Goal: Transaction & Acquisition: Purchase product/service

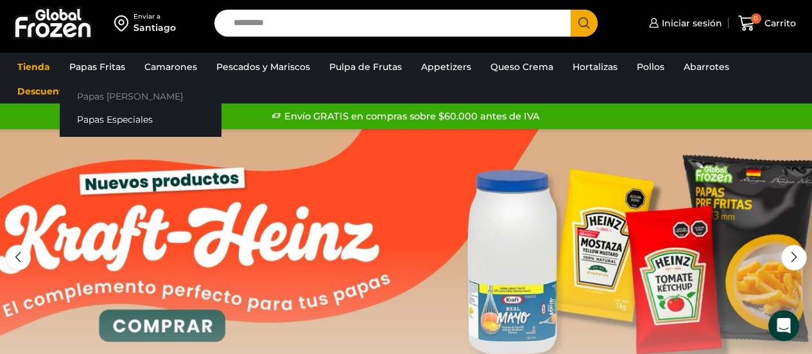
click at [116, 94] on link "Papas [PERSON_NAME]" at bounding box center [141, 96] width 162 height 24
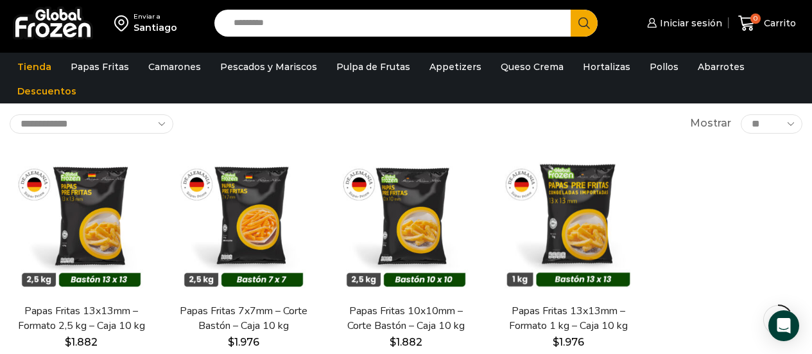
scroll to position [76, 0]
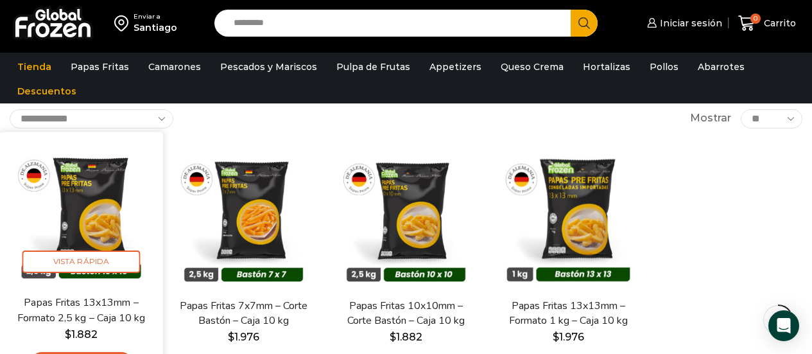
click at [69, 236] on img at bounding box center [81, 213] width 144 height 144
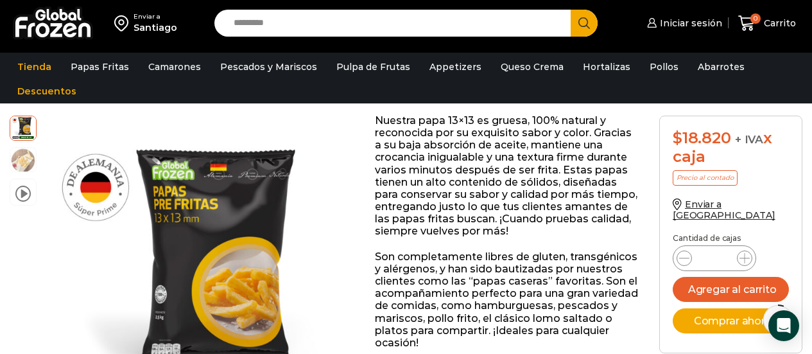
scroll to position [118, 0]
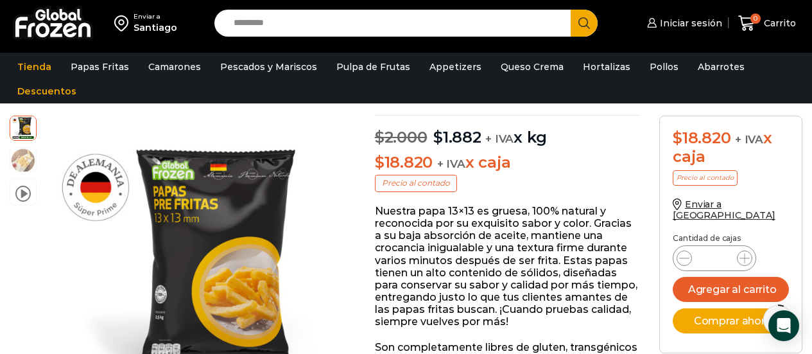
drag, startPoint x: 820, startPoint y: 51, endPoint x: 821, endPoint y: 69, distance: 17.4
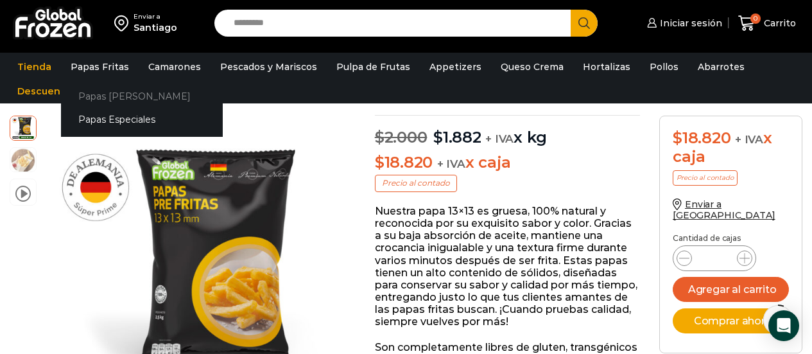
click at [115, 94] on link "Papas [PERSON_NAME]" at bounding box center [142, 96] width 162 height 24
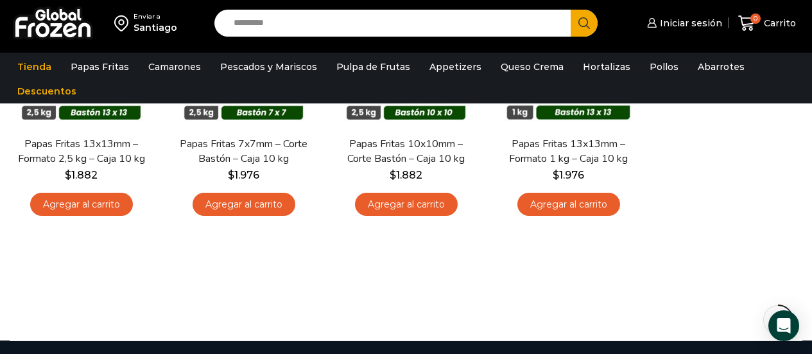
scroll to position [206, 0]
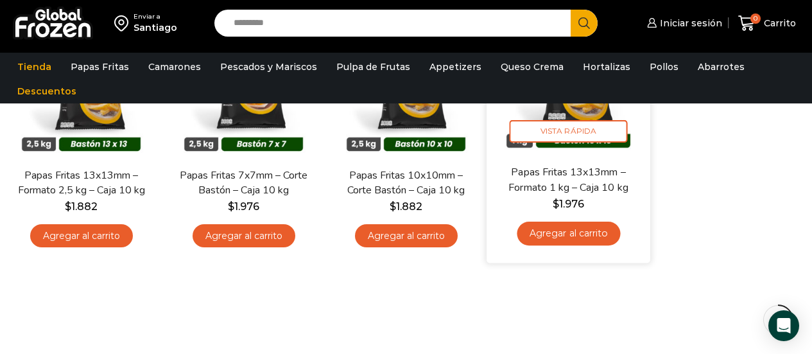
click at [606, 238] on link "Agregar al carrito" at bounding box center [568, 234] width 103 height 24
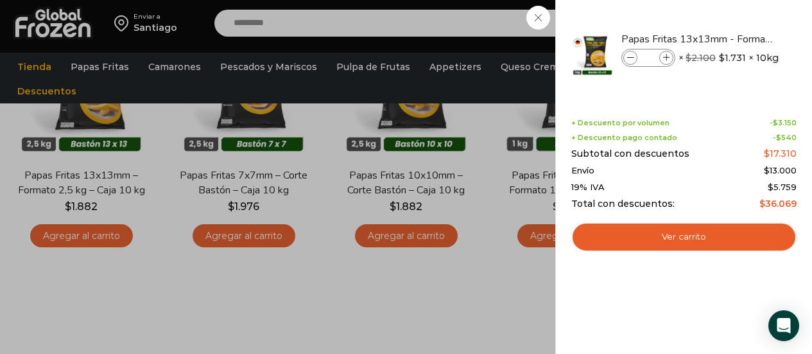
click at [735, 39] on div "1 Carrito 1 1 Shopping Cart *" at bounding box center [767, 23] width 64 height 30
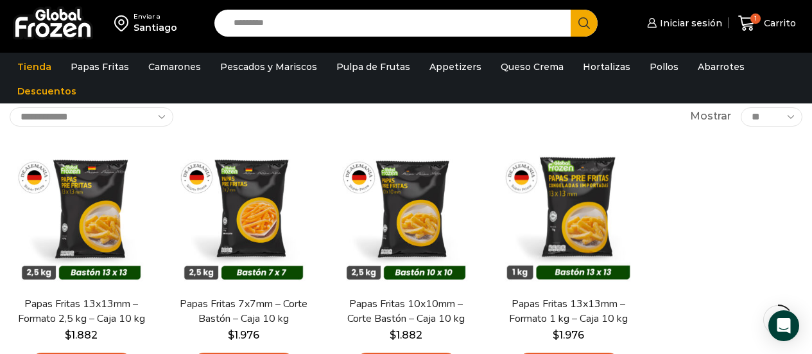
scroll to position [66, 0]
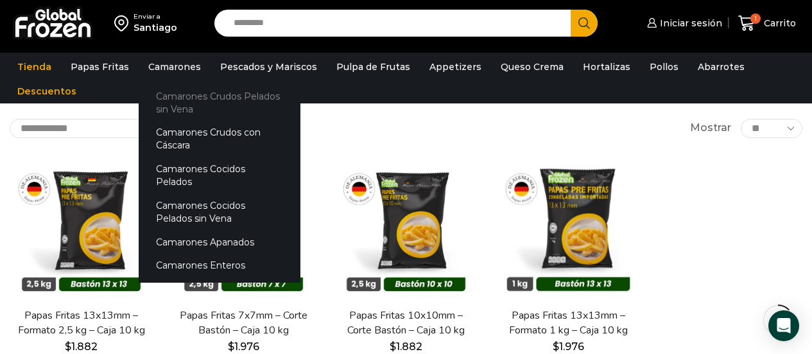
click at [193, 103] on link "Camarones Crudos Pelados sin Vena" at bounding box center [220, 102] width 162 height 37
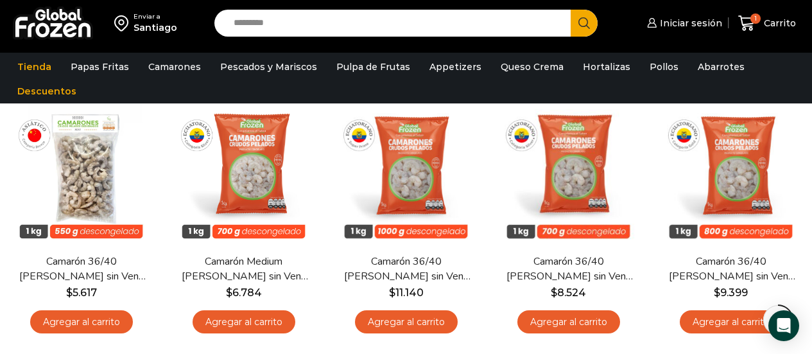
scroll to position [137, 0]
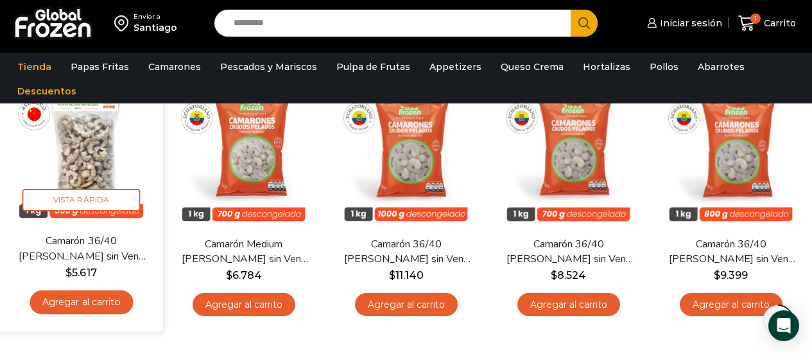
click at [87, 295] on link "Agregar al carrito" at bounding box center [81, 302] width 103 height 24
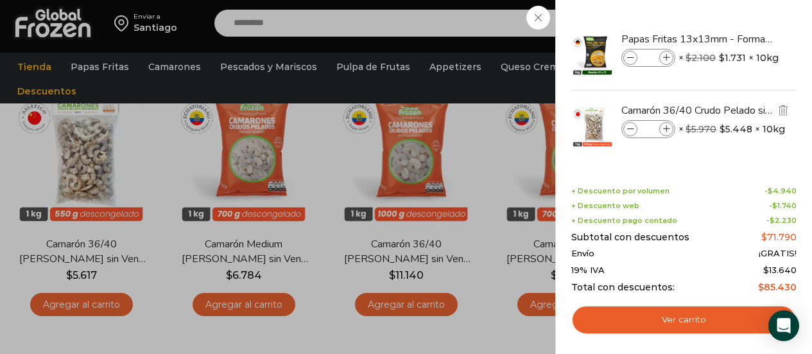
click at [667, 132] on icon at bounding box center [666, 129] width 7 height 7
type input "*"
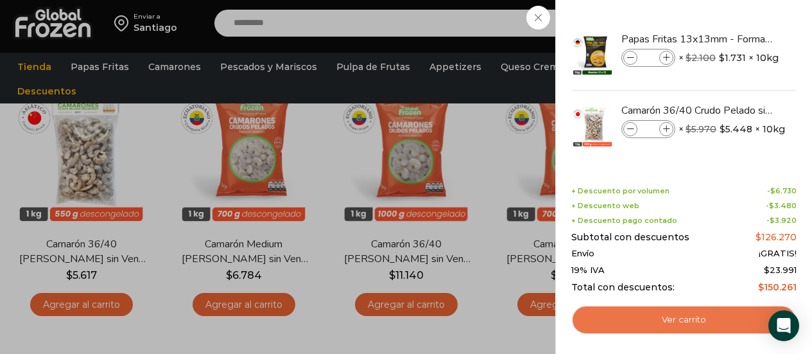
click at [697, 326] on link "Ver carrito" at bounding box center [684, 320] width 225 height 30
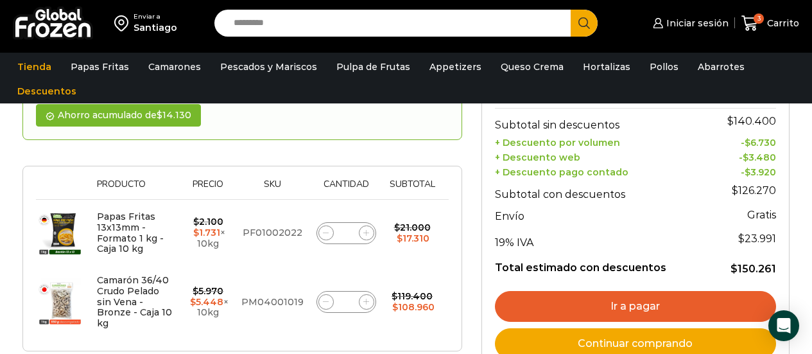
scroll to position [175, 0]
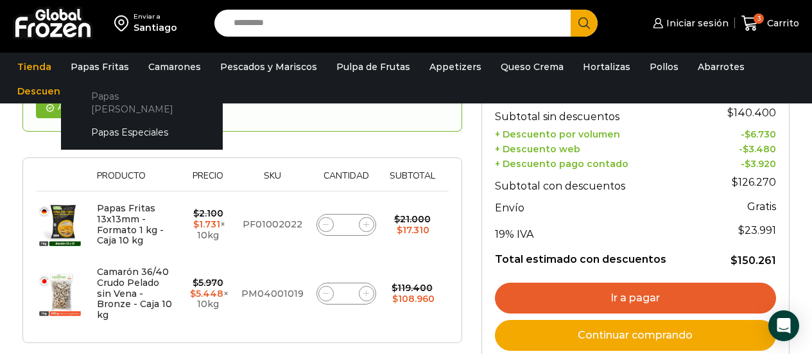
click at [116, 94] on link "Papas [PERSON_NAME]" at bounding box center [142, 102] width 136 height 37
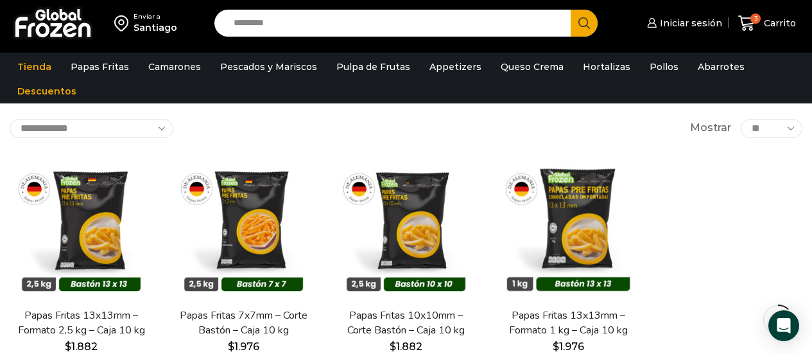
scroll to position [69, 0]
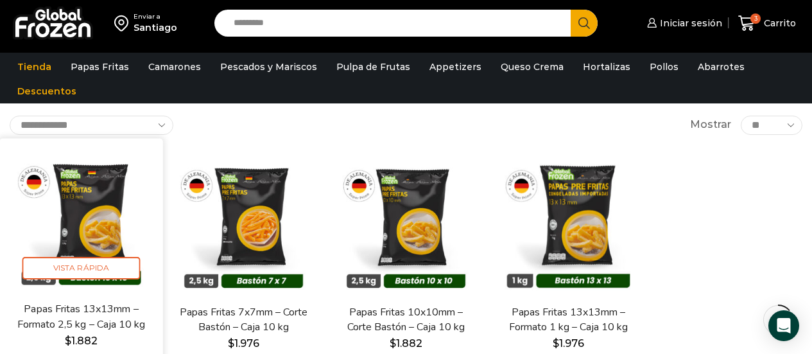
click at [83, 220] on img at bounding box center [81, 220] width 144 height 144
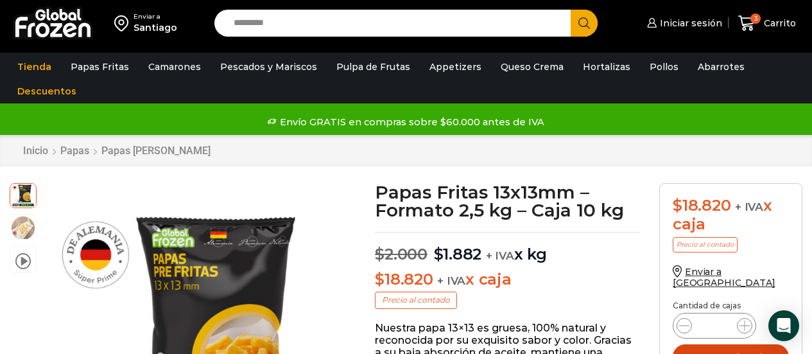
click at [731, 347] on button "Agregar al carrito" at bounding box center [731, 356] width 116 height 25
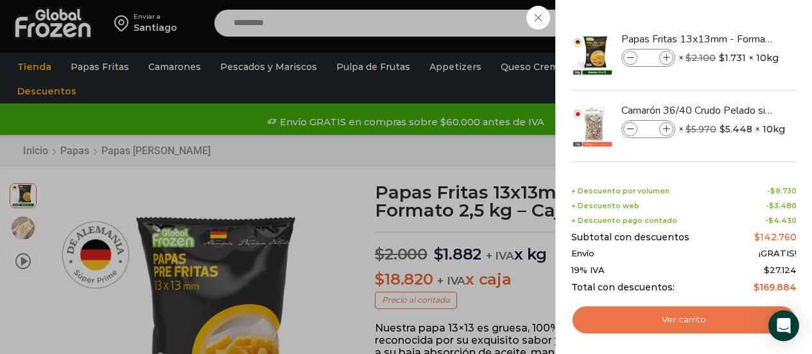
click at [728, 314] on link "Ver carrito" at bounding box center [684, 320] width 225 height 30
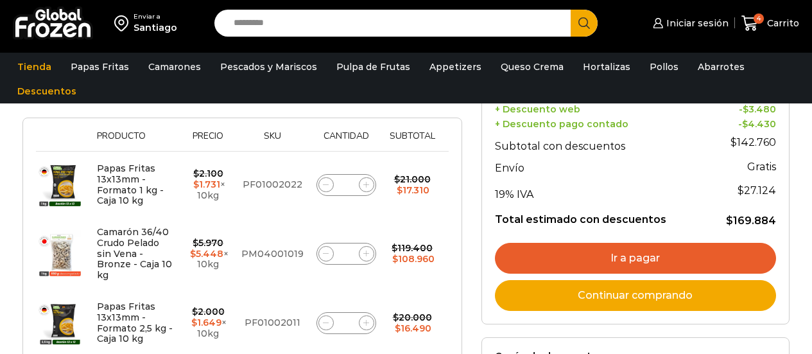
scroll to position [221, 0]
